Goal: Information Seeking & Learning: Learn about a topic

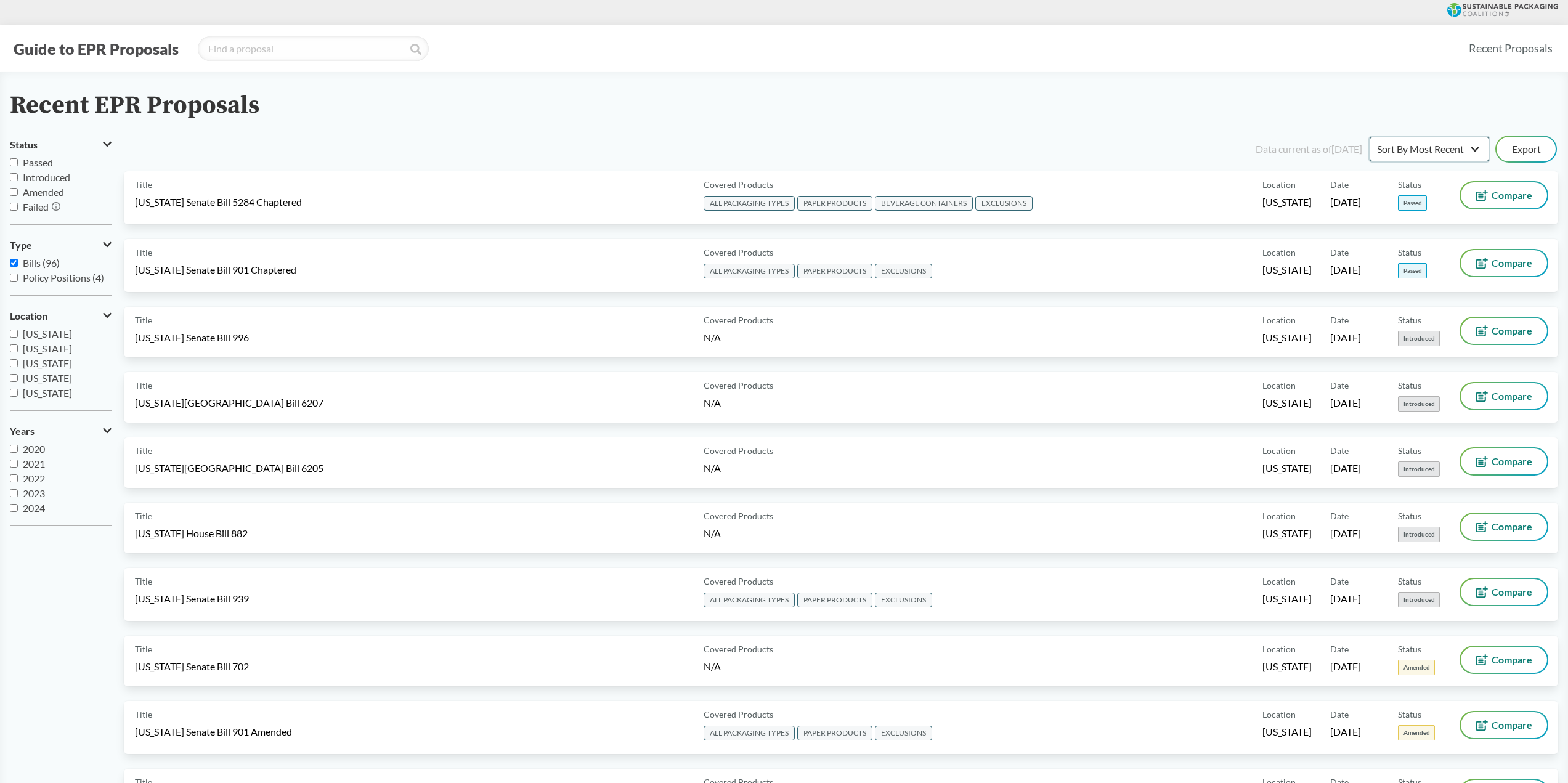
click at [1435, 143] on select "Sort By Most Recent Sort By Status" at bounding box center [1429, 149] width 119 height 24
select select "Sort By Status"
click at [1369, 137] on select "Sort By Most Recent Sort By Status" at bounding box center [1429, 149] width 119 height 24
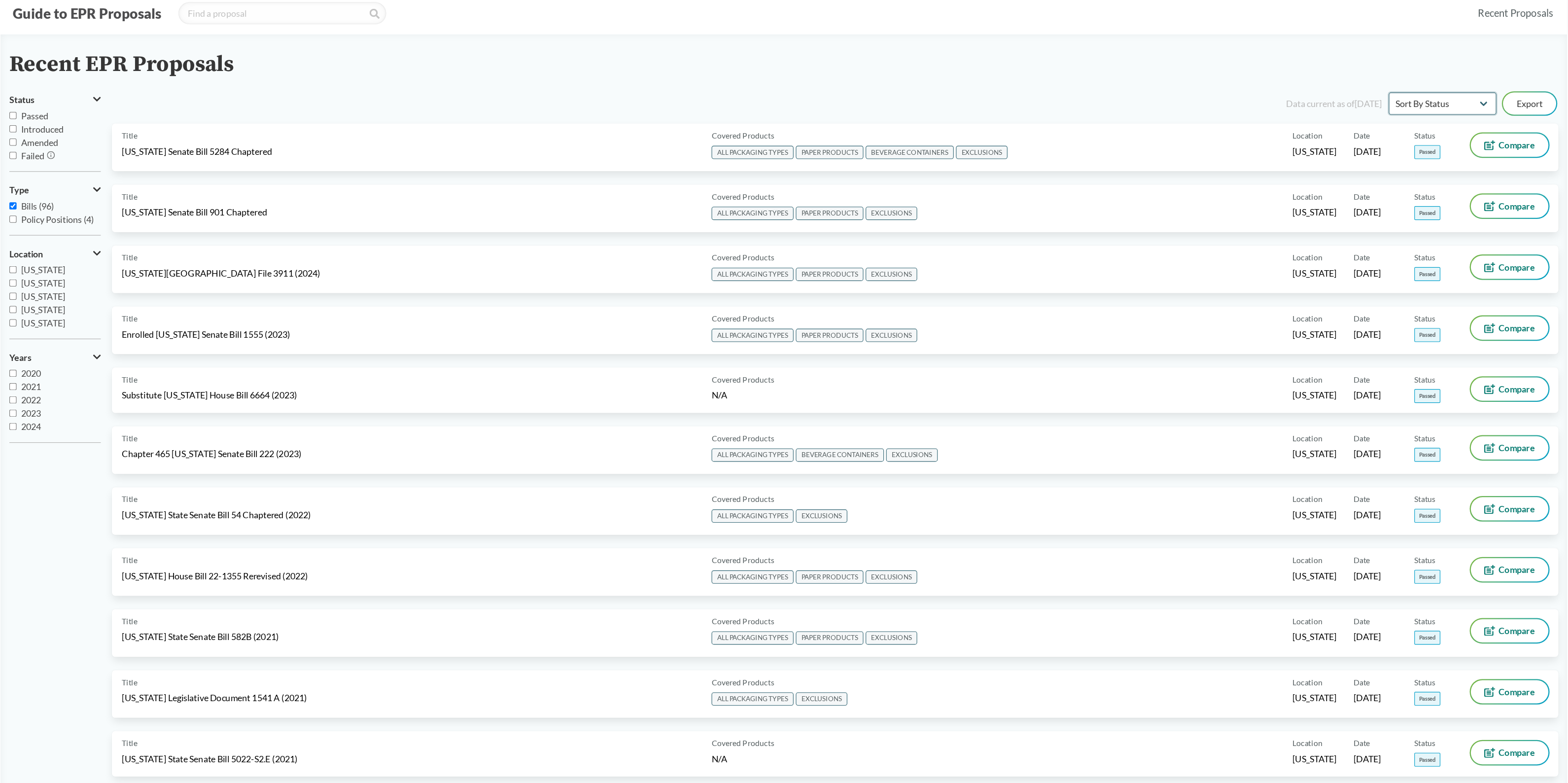
scroll to position [27, 0]
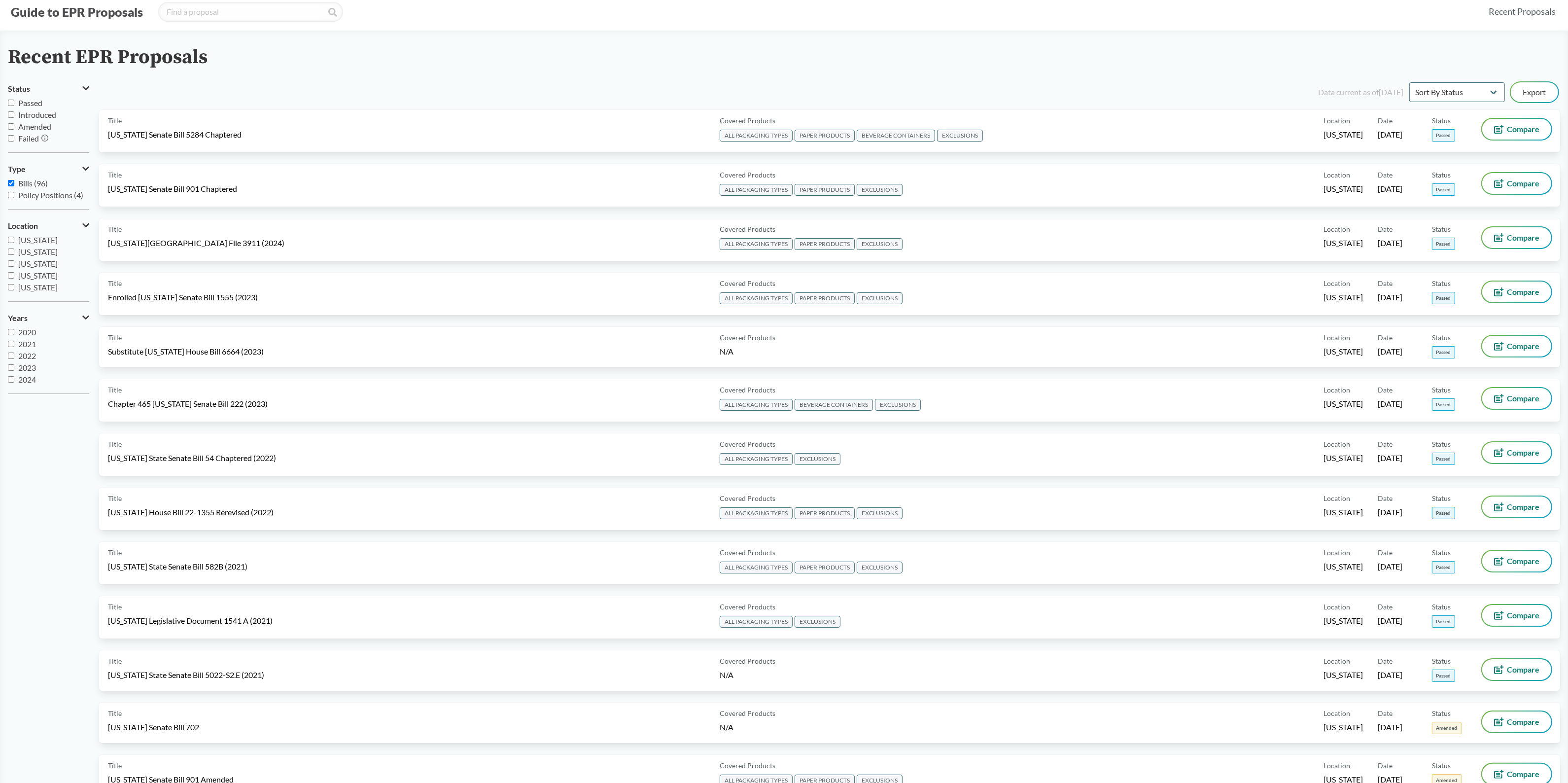
drag, startPoint x: 1261, startPoint y: 3, endPoint x: 769, endPoint y: 61, distance: 495.4
click at [769, 61] on div "Recent EPR Proposals" at bounding box center [784, 57] width 1552 height 22
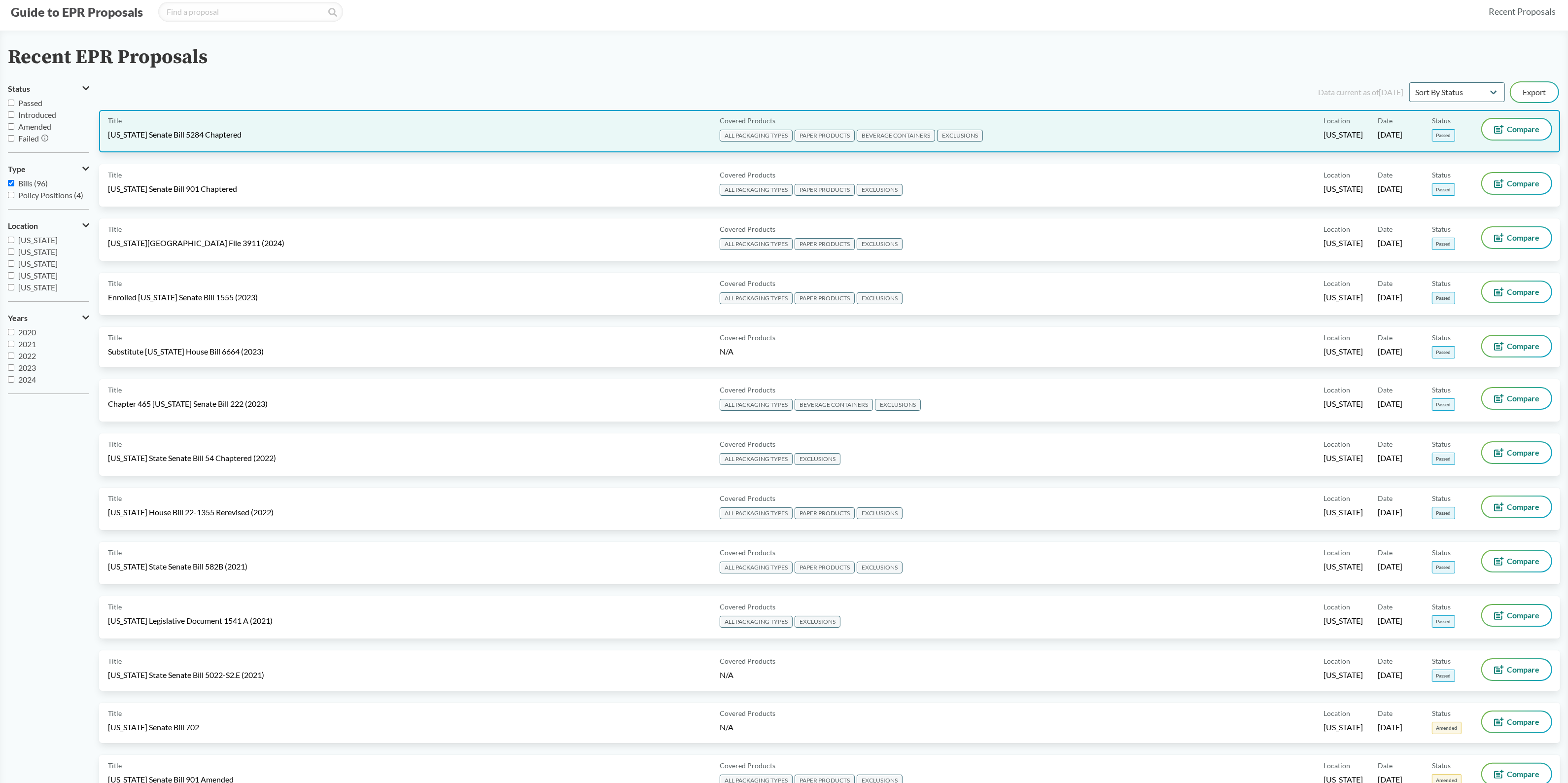
click at [1103, 127] on div "Covered Products ALL PACKAGING TYPES PAPER PRODUCTS BEVERAGE CONTAINERS EXCLUSI…" at bounding box center [1020, 131] width 607 height 24
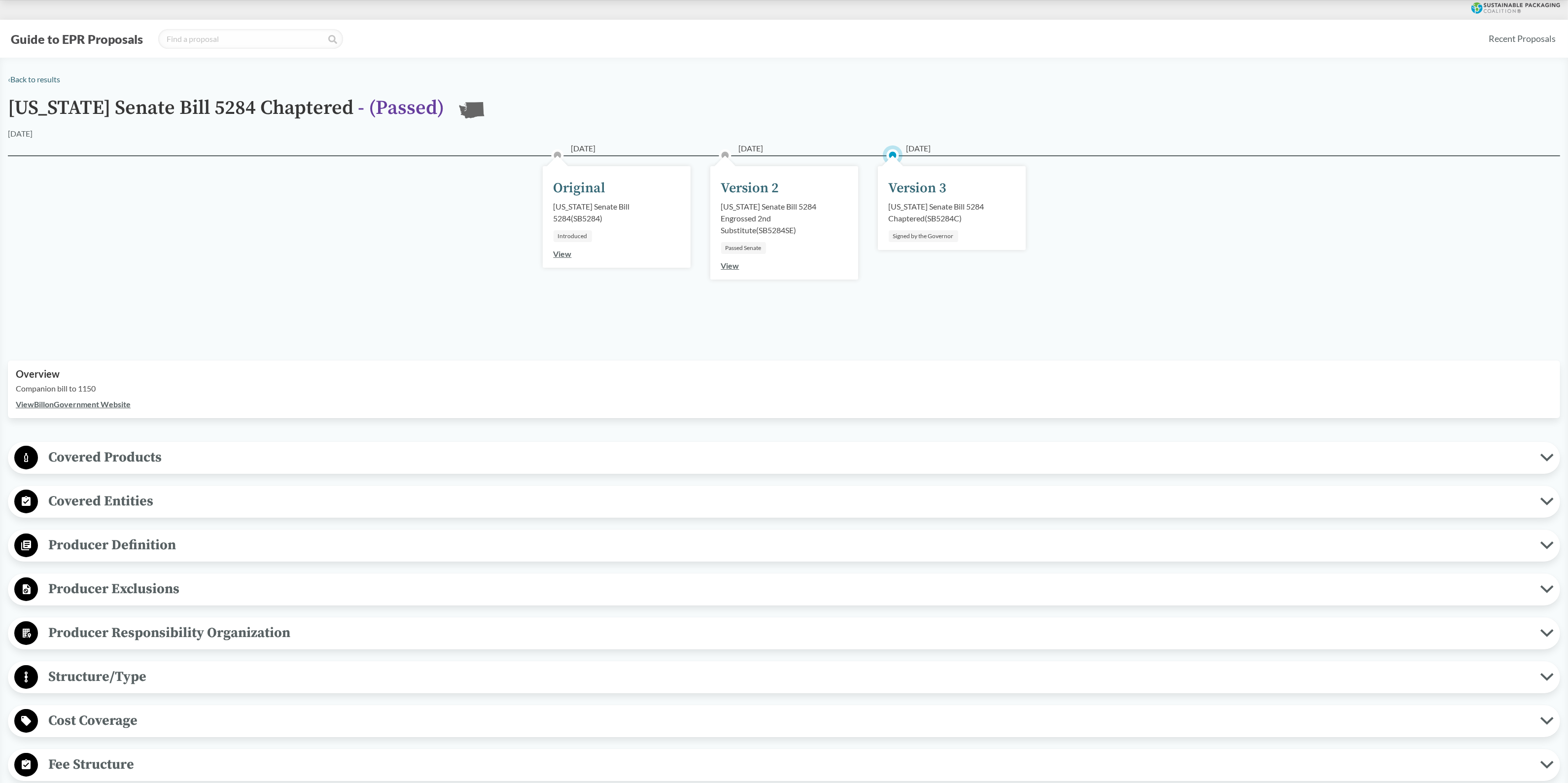
click at [172, 449] on span "Covered Products" at bounding box center [789, 457] width 1502 height 22
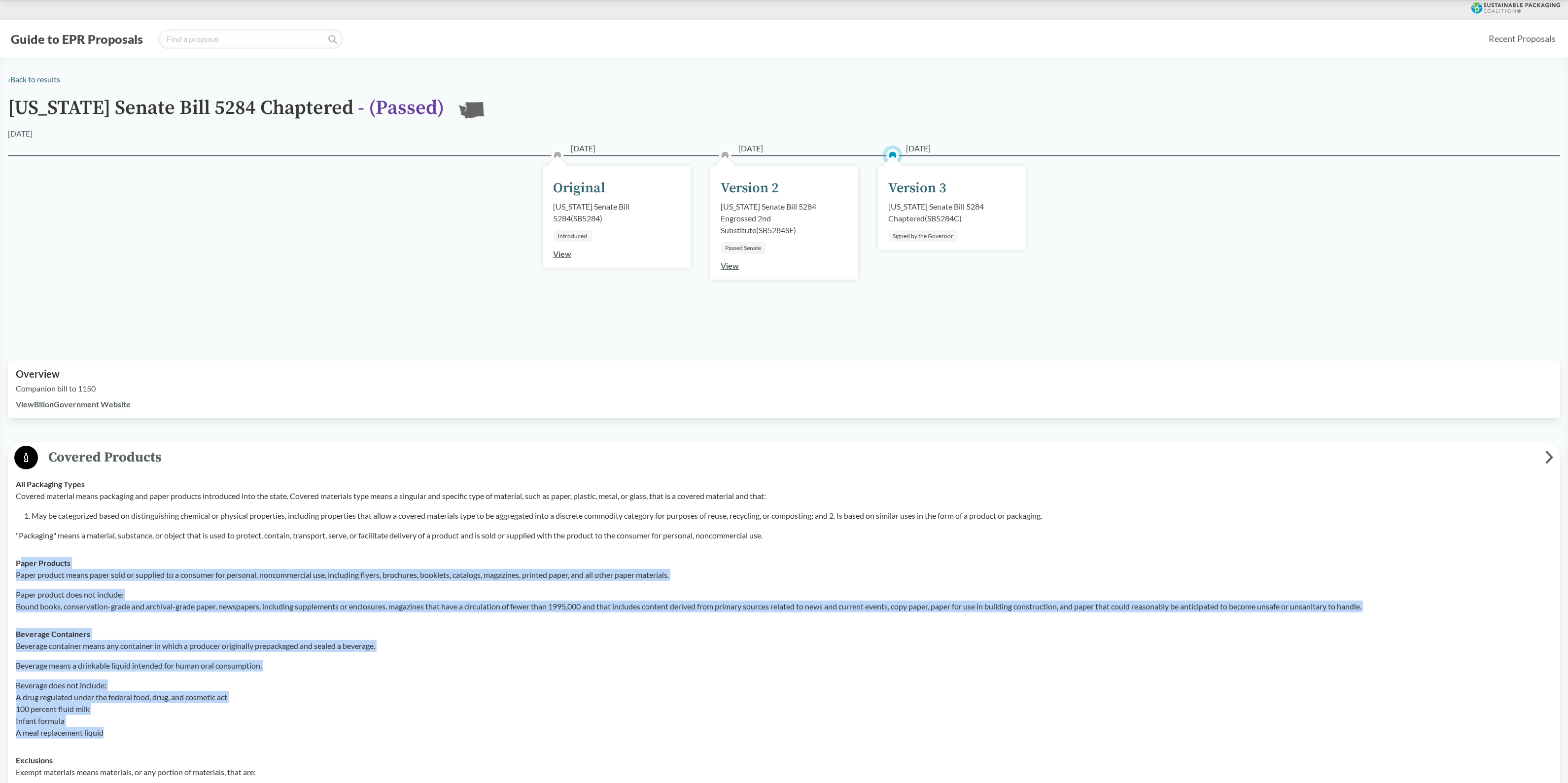
drag, startPoint x: 21, startPoint y: 551, endPoint x: 716, endPoint y: 738, distance: 719.7
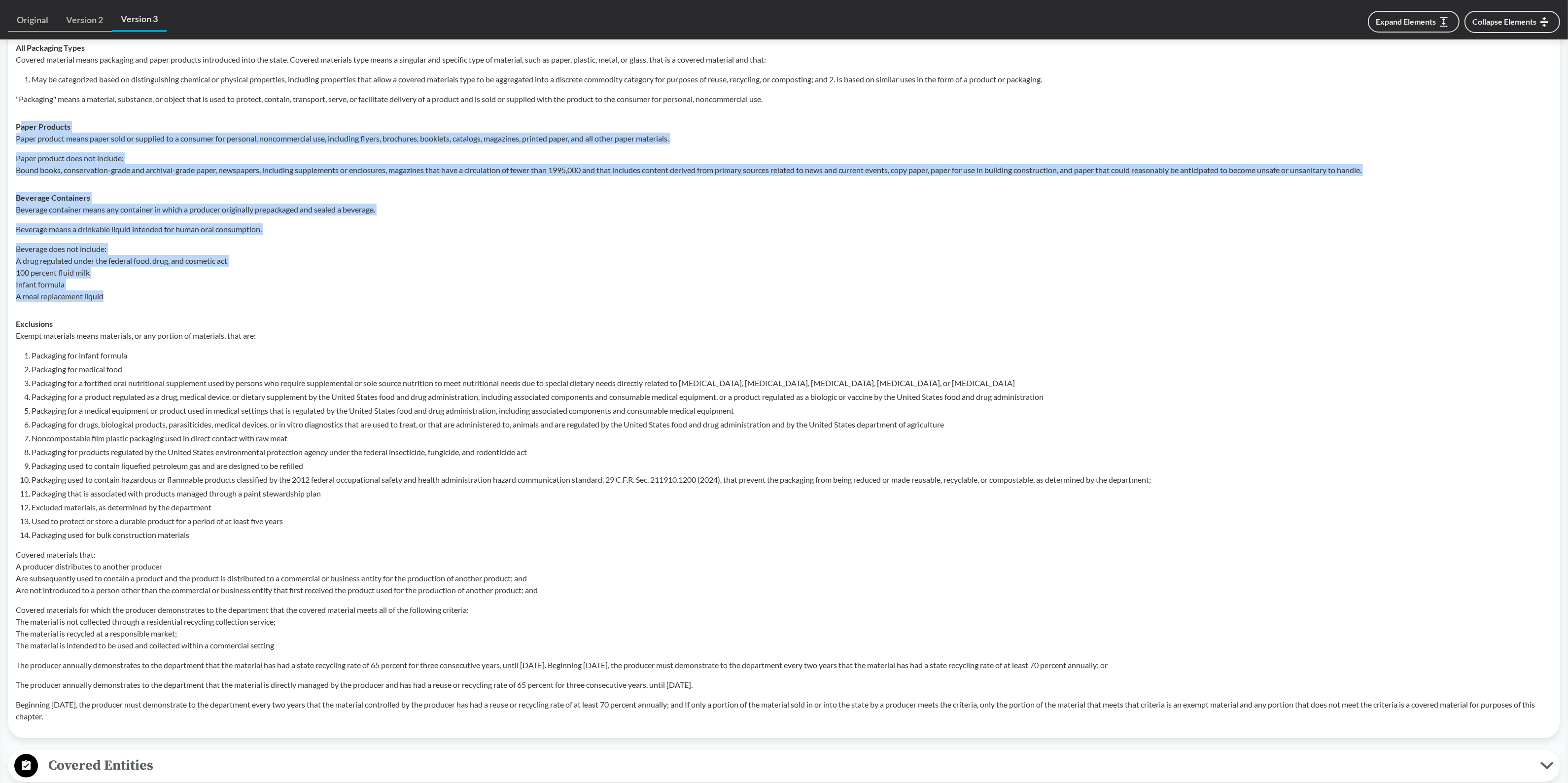
scroll to position [432, 0]
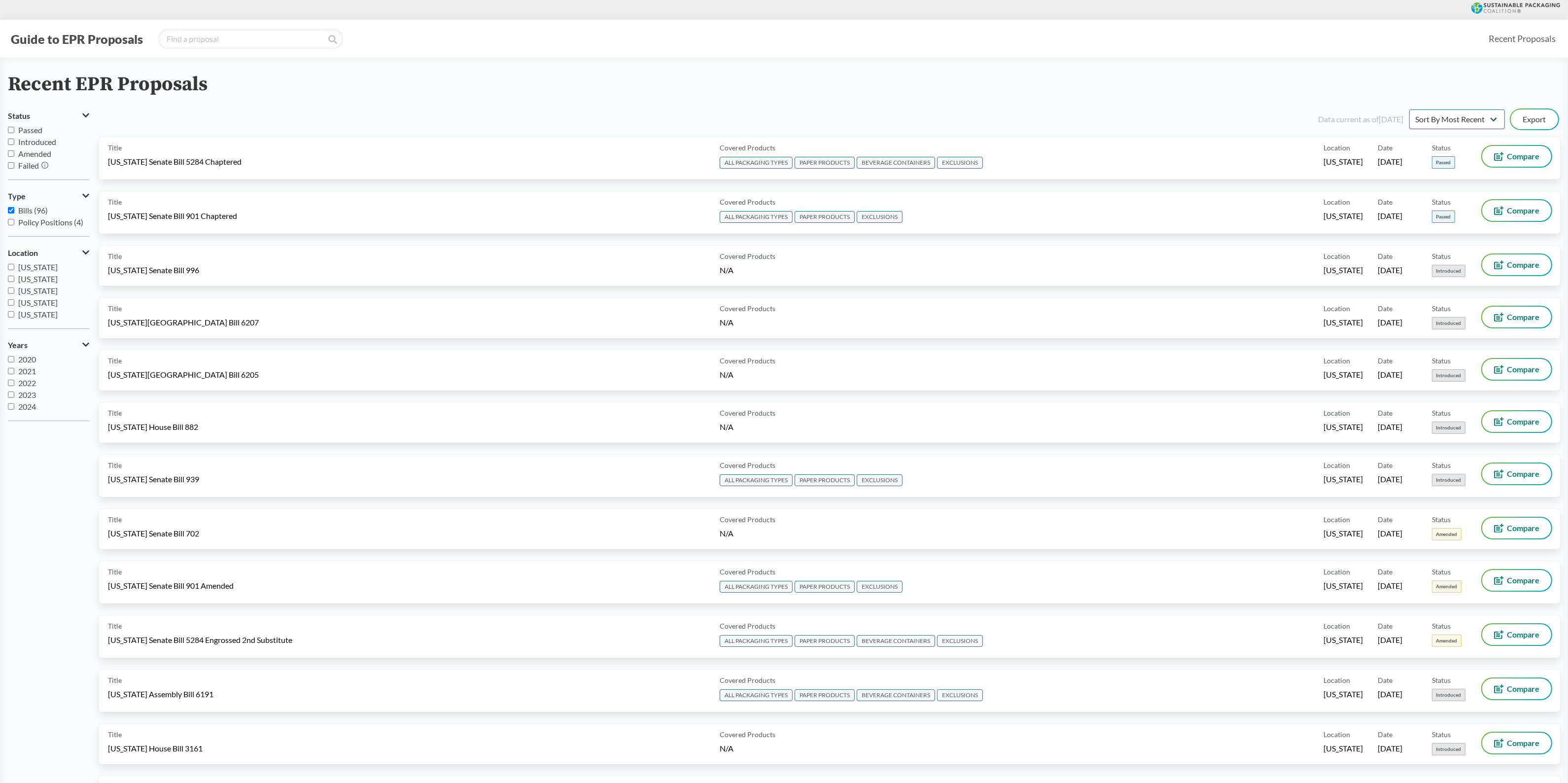
click at [105, 35] on button "Guide to EPR Proposals" at bounding box center [77, 39] width 138 height 16
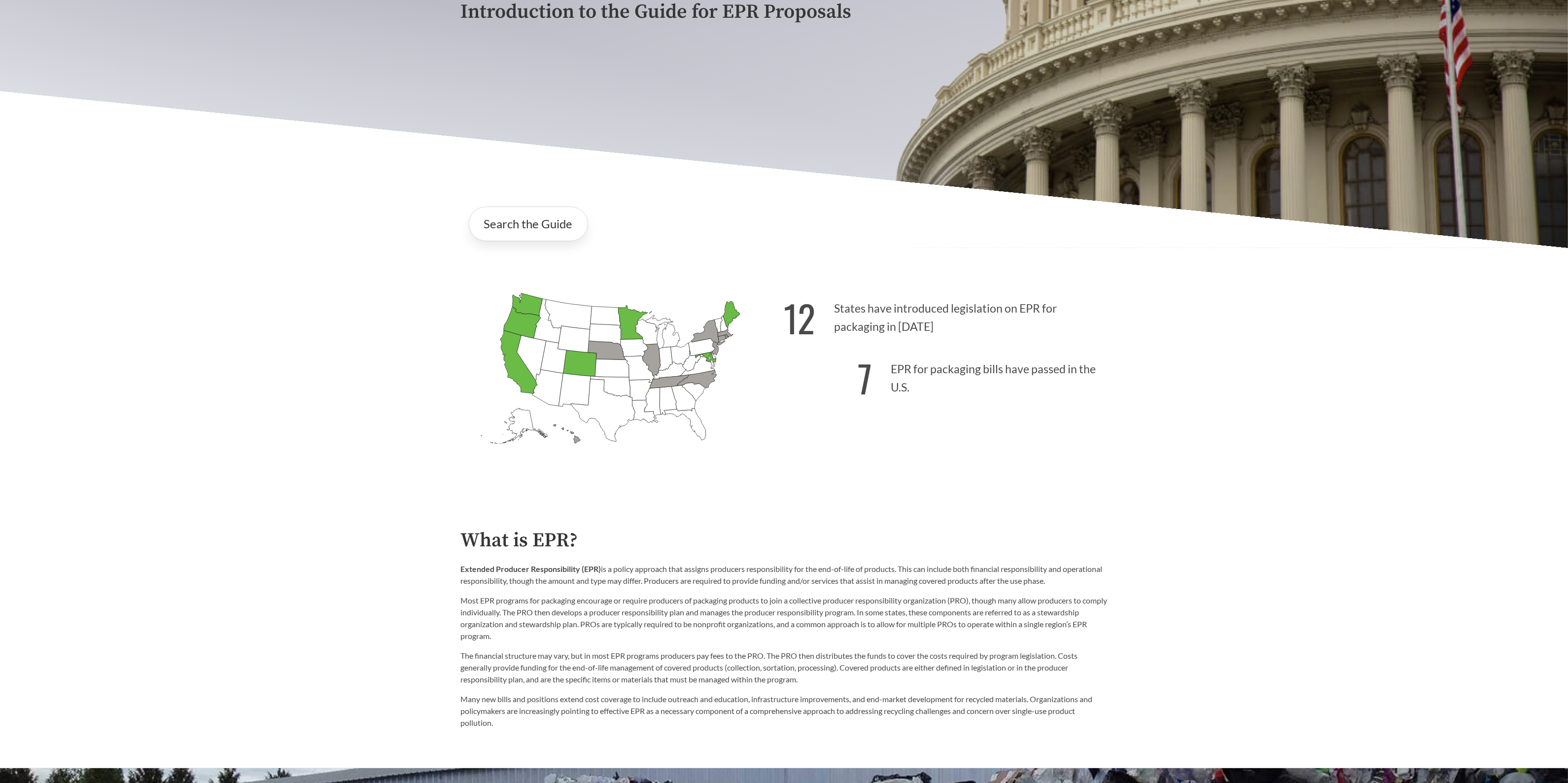
scroll to position [298, 0]
